Goal: Obtain resource: Download file/media

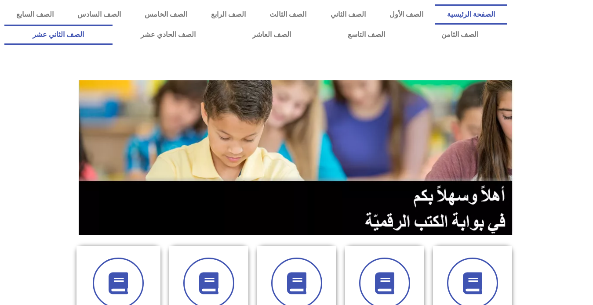
click at [83, 31] on link "الصف الثاني عشر" at bounding box center [58, 35] width 108 height 20
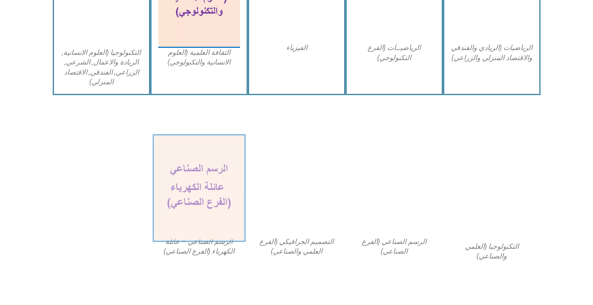
scroll to position [608, 0]
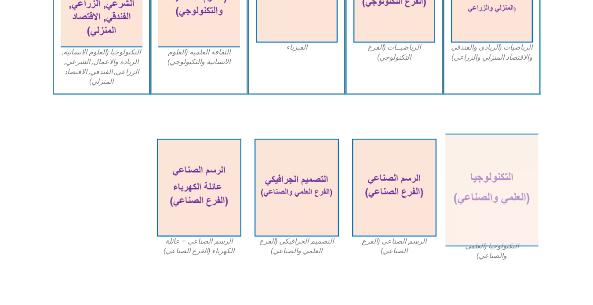
click at [462, 190] on img at bounding box center [491, 190] width 93 height 113
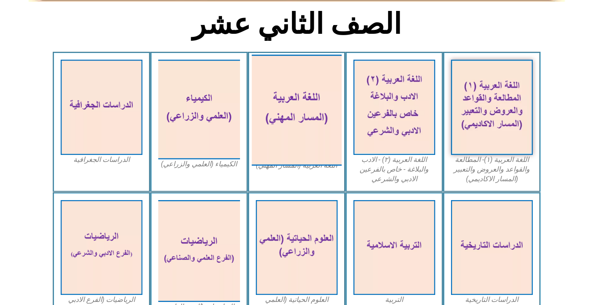
scroll to position [213, 0]
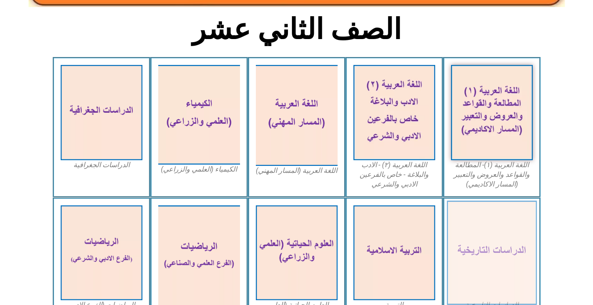
click at [492, 245] on img at bounding box center [491, 253] width 90 height 105
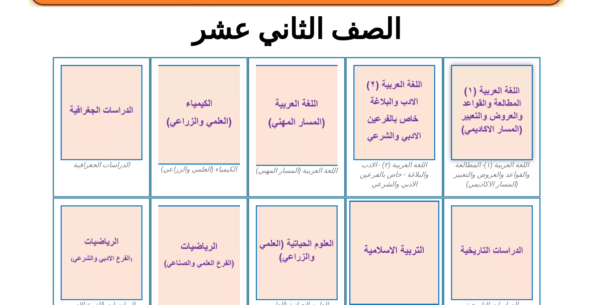
click at [387, 221] on img at bounding box center [394, 253] width 90 height 105
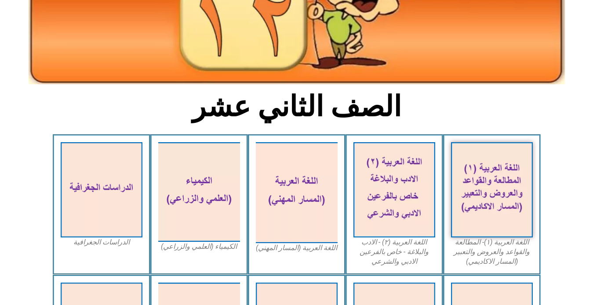
scroll to position [0, 0]
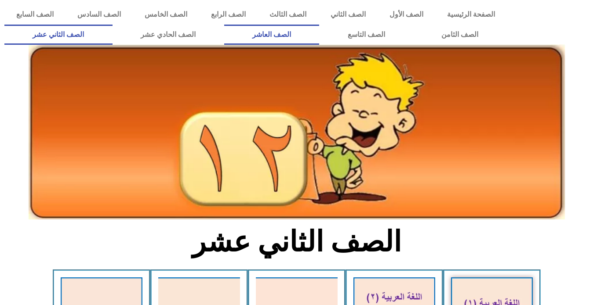
click at [319, 35] on link "الصف العاشر" at bounding box center [271, 35] width 95 height 20
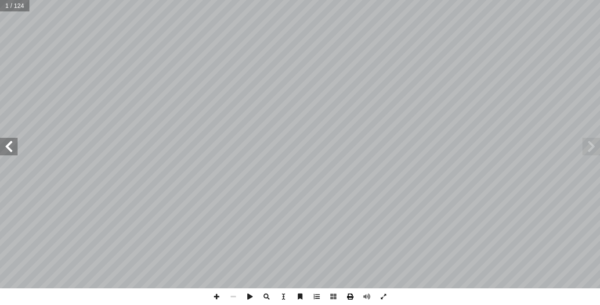
click at [354, 296] on span at bounding box center [350, 297] width 17 height 17
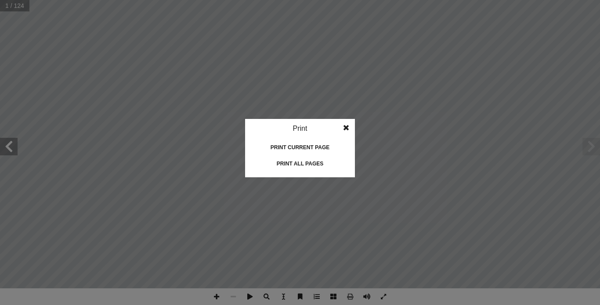
click at [297, 163] on div "Print all pages" at bounding box center [300, 164] width 88 height 14
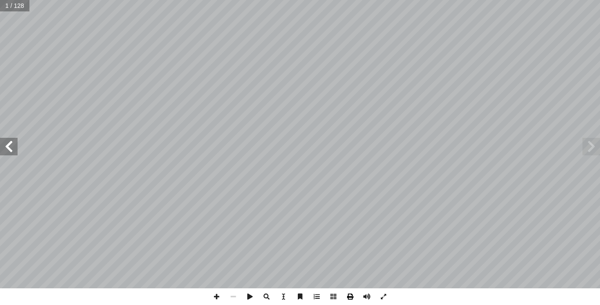
click at [346, 296] on span at bounding box center [350, 297] width 17 height 17
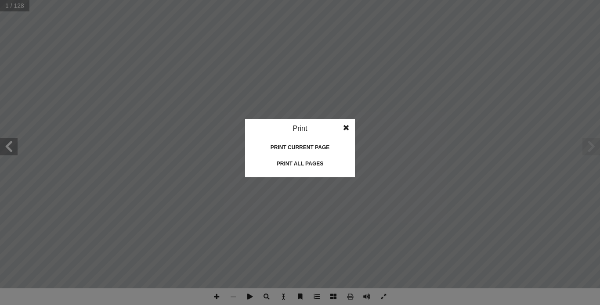
click at [302, 161] on div "Print all pages" at bounding box center [300, 164] width 88 height 14
click at [344, 127] on span at bounding box center [346, 128] width 16 height 18
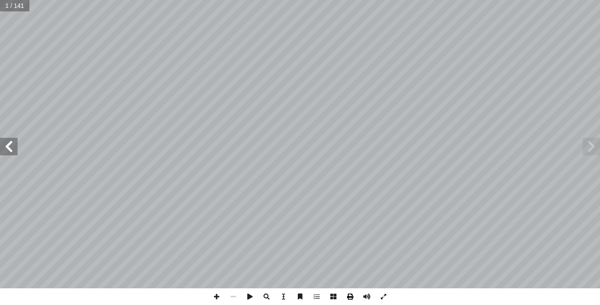
click at [349, 293] on span at bounding box center [350, 297] width 17 height 17
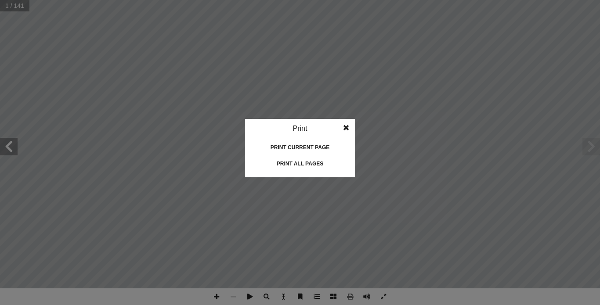
click at [313, 165] on div "Print all pages" at bounding box center [300, 164] width 88 height 14
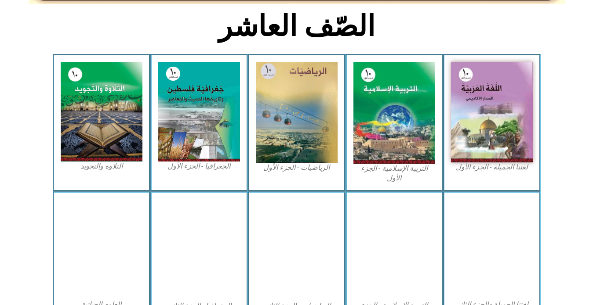
scroll to position [220, 0]
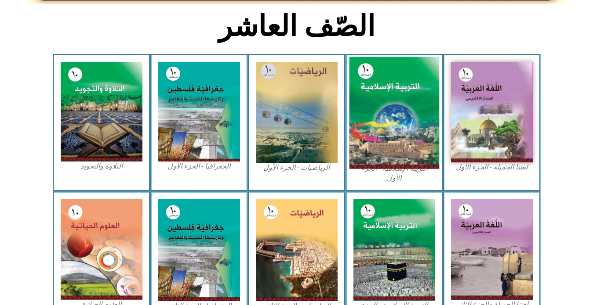
click at [401, 120] on img at bounding box center [394, 113] width 90 height 112
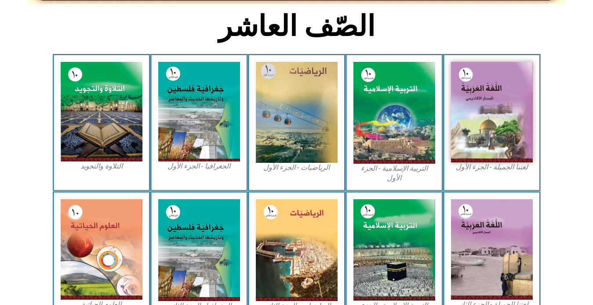
scroll to position [0, 0]
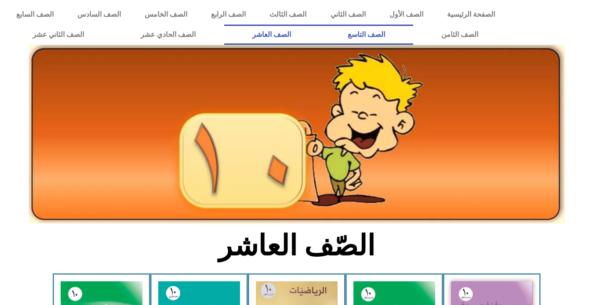
click at [319, 25] on link "الصف التاسع" at bounding box center [366, 35] width 94 height 20
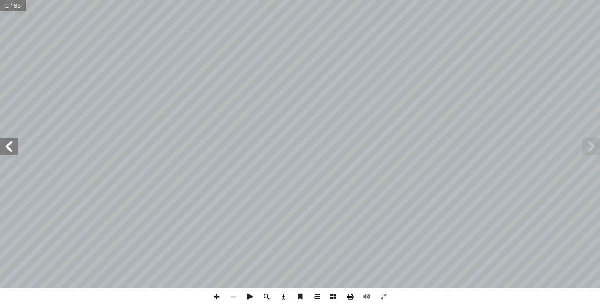
click at [348, 297] on span at bounding box center [350, 297] width 17 height 17
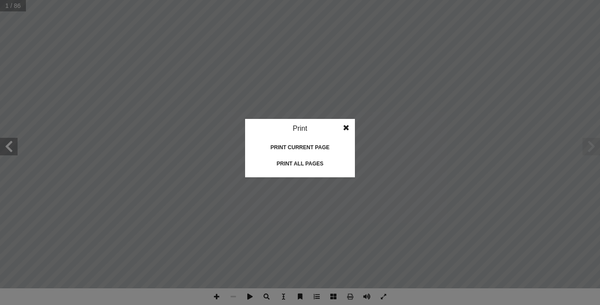
click at [296, 159] on div "Print all pages" at bounding box center [300, 164] width 88 height 14
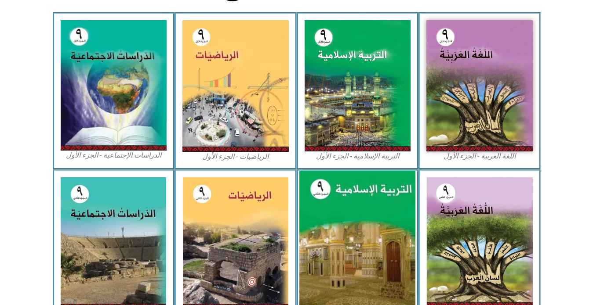
scroll to position [258, 0]
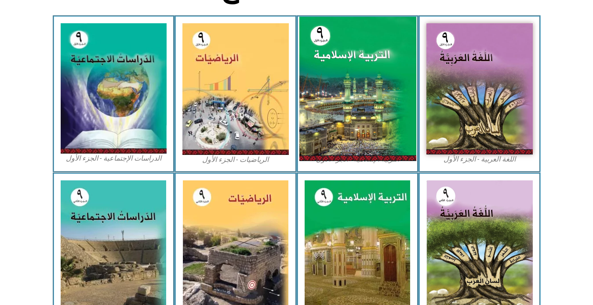
click at [351, 81] on img at bounding box center [357, 89] width 117 height 145
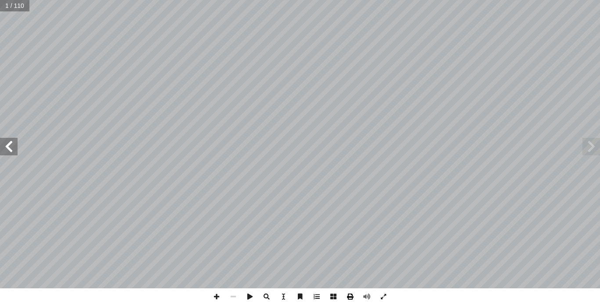
click at [348, 298] on span at bounding box center [350, 297] width 17 height 17
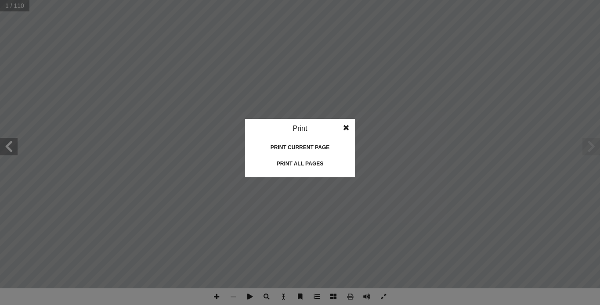
click at [311, 159] on div "Print all pages" at bounding box center [300, 164] width 88 height 14
